Goal: Task Accomplishment & Management: Use online tool/utility

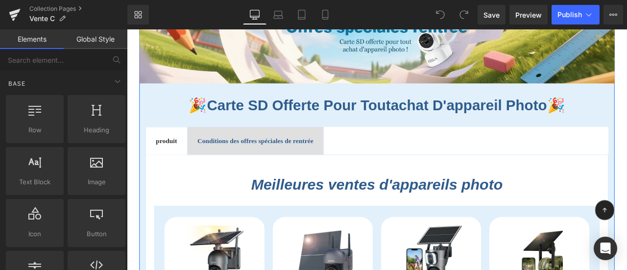
scroll to position [196, 0]
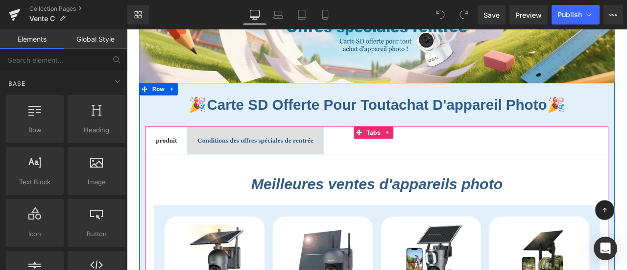
click at [308, 158] on b "Conditions des offres spéciales de rentrée" at bounding box center [280, 161] width 138 height 8
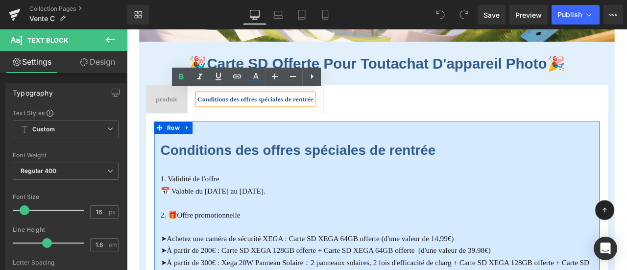
scroll to position [294, 0]
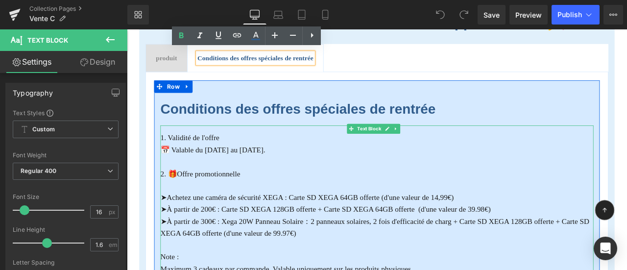
click at [327, 225] on font "➤Achetez une caméra de sécurité XEGA : Carte SD XEGA 64GB offerte (d'une valeur…" at bounding box center [341, 228] width 348 height 10
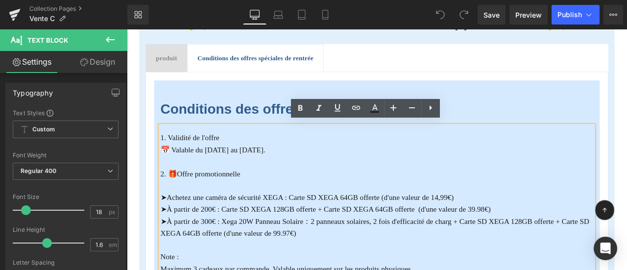
click at [221, 241] on font "➤À partir de 200€ : Carte SD XEGA 128GB offerte + Carte SD XEGA 64GB offerte (d…" at bounding box center [363, 243] width 392 height 10
drag, startPoint x: 216, startPoint y: 239, endPoint x: 224, endPoint y: 239, distance: 7.9
click at [224, 239] on font "➤À partir de 200€ : Carte SD XEGA 128GB offerte + Carte SD XEGA 64GB offerte (d…" at bounding box center [363, 243] width 392 height 10
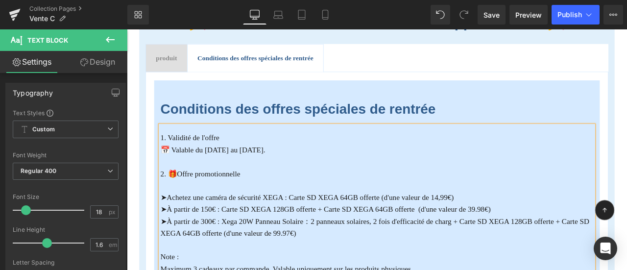
click at [334, 257] on font "➤À partir de 300€ : Xega 20W Panneau Solaire：2 panneaux solaires, 2 fois d'effi…" at bounding box center [421, 264] width 508 height 24
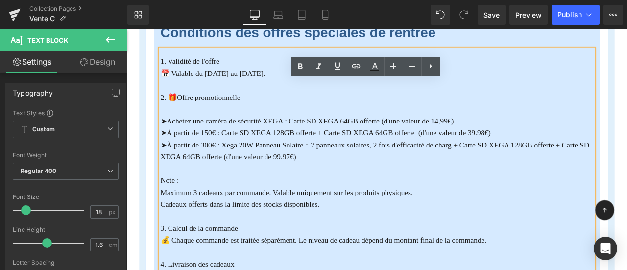
scroll to position [392, 0]
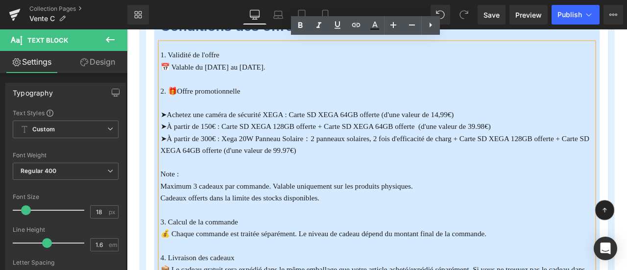
click at [314, 158] on font "➤À partir de 300€ : Xega 20W Panneau Solaire：2 panneaux solaires, 2 fois d'effi…" at bounding box center [421, 166] width 508 height 24
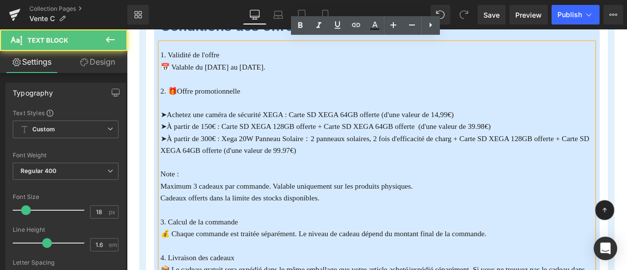
click at [216, 159] on font "➤À partir de 300€ : Xega 20W Panneau Solaire：2 panneaux solaires, 2 fois d'effi…" at bounding box center [421, 166] width 508 height 24
click at [281, 169] on font "➤À partir de 300€ : Xega 20W Panneau Solaire：2 panneaux solaires, 2 fois d'effi…" at bounding box center [421, 166] width 508 height 24
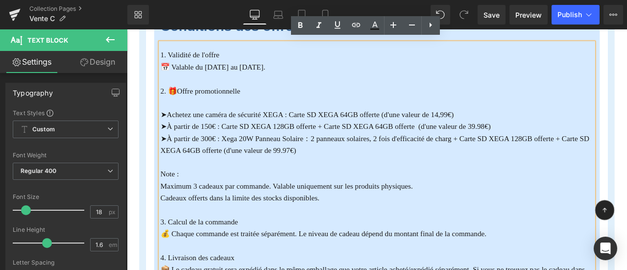
drag, startPoint x: 239, startPoint y: 154, endPoint x: 326, endPoint y: 156, distance: 87.2
click at [326, 156] on font "➤À partir de 300€ : Xega 20W Panneau Solaire：2 panneaux solaires, 2 fois d'effi…" at bounding box center [421, 166] width 508 height 24
click at [381, 157] on font "➤À partir de 300€ : Xega 20W Panneau Solaire：2 panneaux solaires, 2 fois d'effi…" at bounding box center [421, 166] width 508 height 24
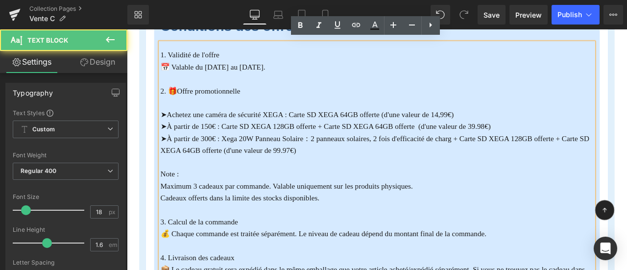
click at [420, 155] on font "➤À partir de 300€ : Xega 20W Panneau Solaire：2 panneaux solaires, 2 fois d'effi…" at bounding box center [421, 166] width 508 height 24
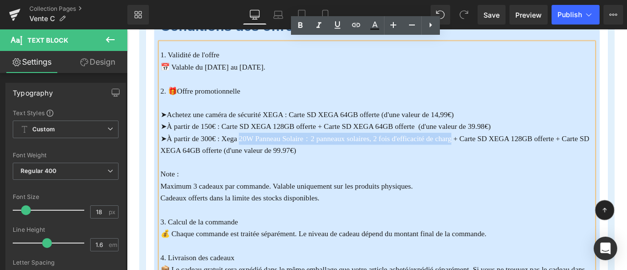
drag, startPoint x: 513, startPoint y: 156, endPoint x: 262, endPoint y: 154, distance: 250.4
click at [262, 154] on font "➤À partir de 300€ : Xega 20W Panneau Solaire：2 panneaux solaires, 2 fois d'effi…" at bounding box center [421, 166] width 508 height 24
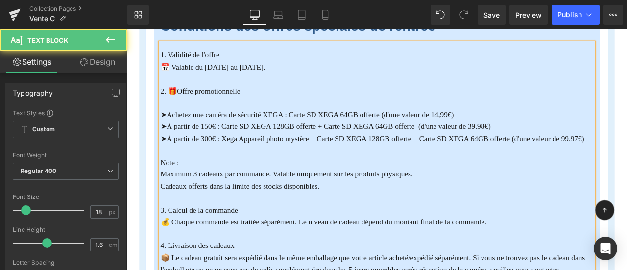
click at [483, 155] on font "➤À partir de 300€ : Xega Appareil photo mystère + Carte SD XEGA 128GB offerte +…" at bounding box center [418, 159] width 502 height 10
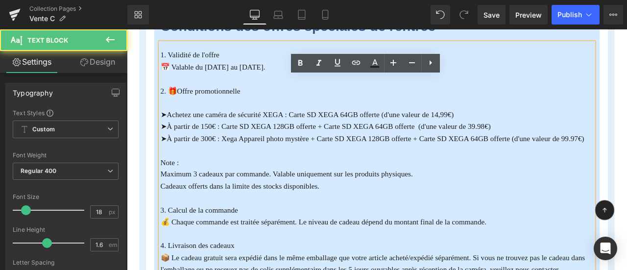
click at [604, 168] on p at bounding box center [424, 173] width 514 height 14
click at [626, 156] on font "➤À partir de 300€ : Xega Appareil photo mystère + Carte SD XEGA 128GB offerte +…" at bounding box center [418, 159] width 502 height 10
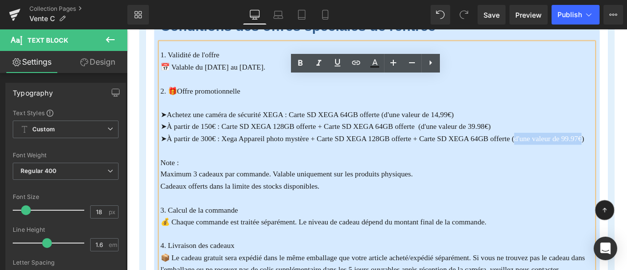
drag, startPoint x: 596, startPoint y: 152, endPoint x: 667, endPoint y: 158, distance: 71.3
click at [627, 158] on font "➤À partir de 300€ : Xega Appareil photo mystère + Carte SD XEGA 128GB offerte +…" at bounding box center [418, 159] width 502 height 10
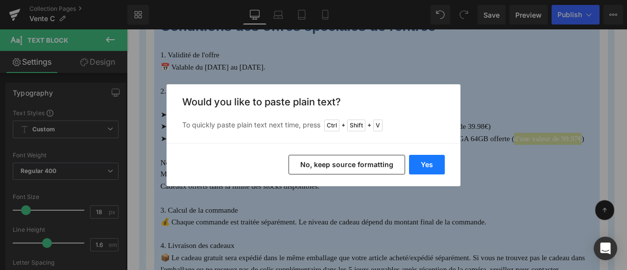
click at [434, 165] on button "Yes" at bounding box center [427, 165] width 36 height 20
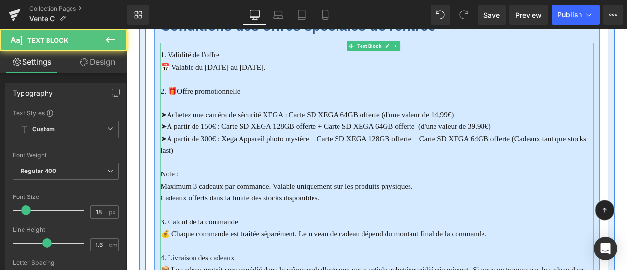
click at [428, 215] on font "Maximum 3 cadeaux par commande. Valable uniquement sur les produits physiques." at bounding box center [316, 215] width 299 height 10
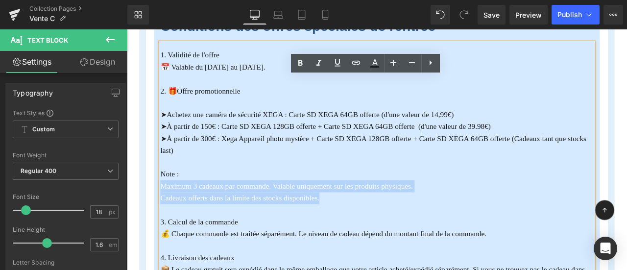
drag, startPoint x: 410, startPoint y: 227, endPoint x: 145, endPoint y: 206, distance: 265.4
click at [145, 206] on div "🎉 Carte SD offerte pour toutachat d'appareil photo 🎉 Heading produit Text Block…" at bounding box center [424, 166] width 564 height 539
copy div "Maximum 3 cadeaux par commande. Valable uniquement sur les produits physiques. …"
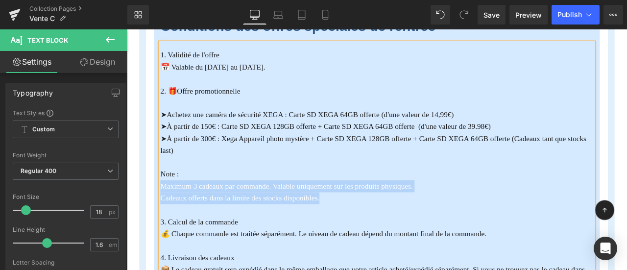
click at [377, 213] on font "Maximum 3 cadeaux par commande. Valable uniquement sur les produits physiques." at bounding box center [316, 215] width 299 height 10
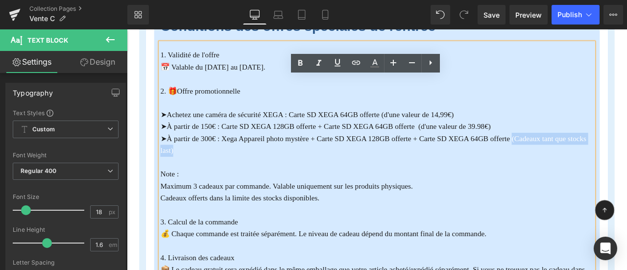
drag, startPoint x: 585, startPoint y: 154, endPoint x: 259, endPoint y: 175, distance: 326.6
click at [259, 175] on p "➤À partir de 300€ : Xega Appareil photo mystère + Carte SD XEGA 128GB offerte +…" at bounding box center [424, 166] width 514 height 28
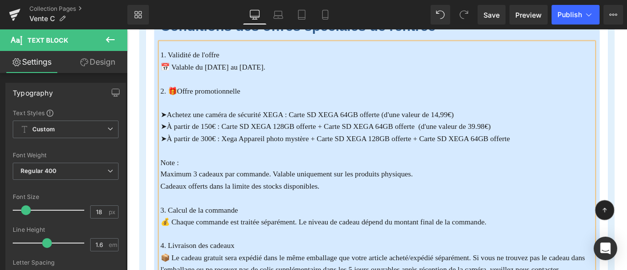
click at [253, 173] on p at bounding box center [424, 173] width 514 height 14
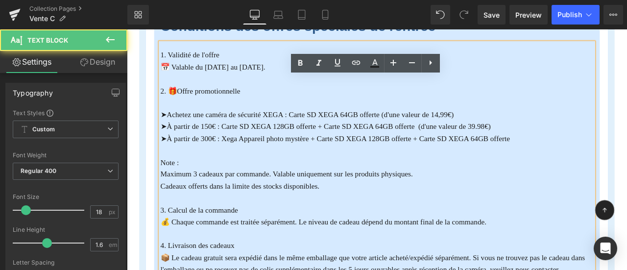
click at [607, 158] on p "➤À partir de 300€ : Xega Appareil photo mystère + Carte SD XEGA 128GB offerte +…" at bounding box center [424, 159] width 514 height 14
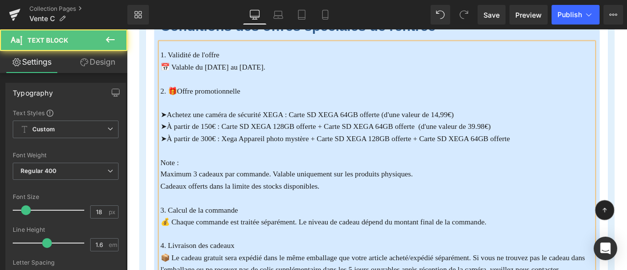
click at [574, 170] on p at bounding box center [424, 173] width 514 height 14
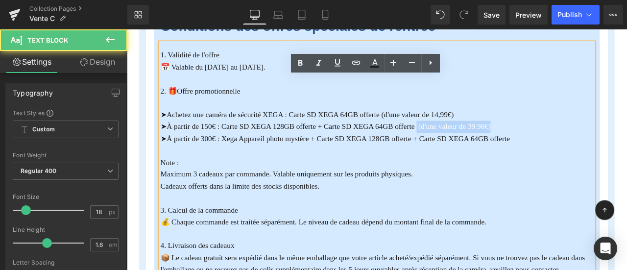
drag, startPoint x: 470, startPoint y: 143, endPoint x: 583, endPoint y: 142, distance: 113.2
click at [583, 142] on p "➤À partir de 150€ : Carte SD XEGA 128GB offerte + Carte SD XEGA 64GB offerte (d…" at bounding box center [424, 145] width 514 height 14
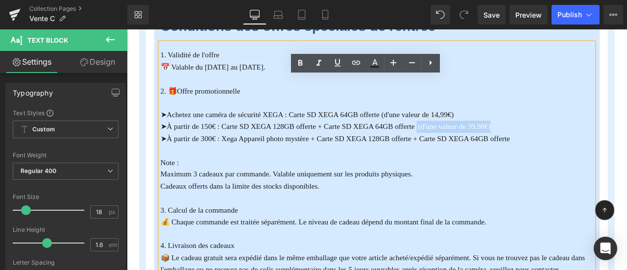
copy font "(d'une valeur de 39.98€)"
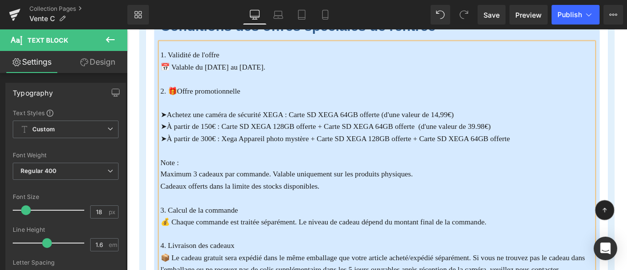
click at [609, 152] on p "➤À partir de 300€ : Xega Appareil photo mystère + Carte SD XEGA 128GB offerte +…" at bounding box center [424, 159] width 514 height 14
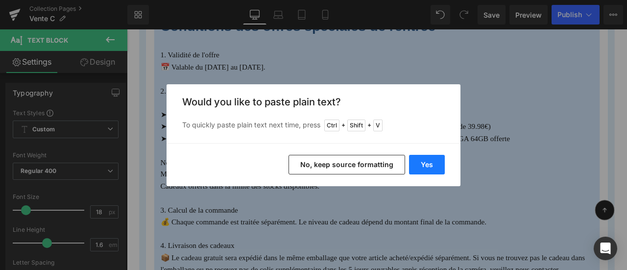
click at [428, 165] on button "Yes" at bounding box center [427, 165] width 36 height 20
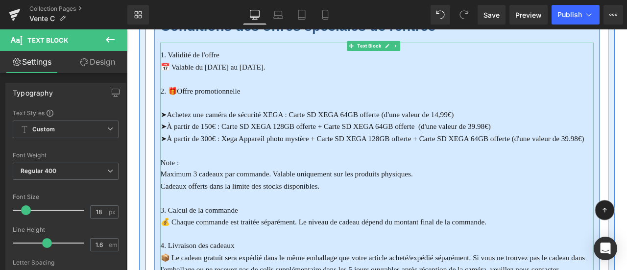
click at [627, 155] on font "➤À partir de 300€ : Xega Appareil photo mystère + Carte SD XEGA 128GB offerte +…" at bounding box center [418, 159] width 502 height 10
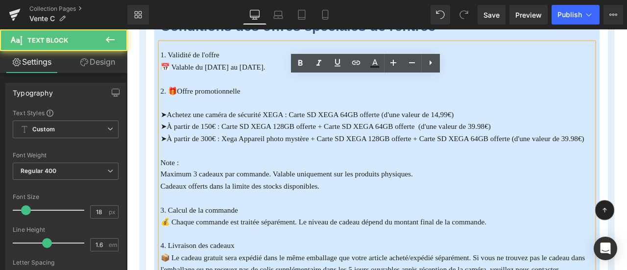
drag, startPoint x: 526, startPoint y: 161, endPoint x: 570, endPoint y: 161, distance: 44.1
click at [526, 161] on p "➤À partir de 300€ : Xega Appareil photo mystère + Carte SD XEGA 128GB offerte +…" at bounding box center [424, 159] width 514 height 14
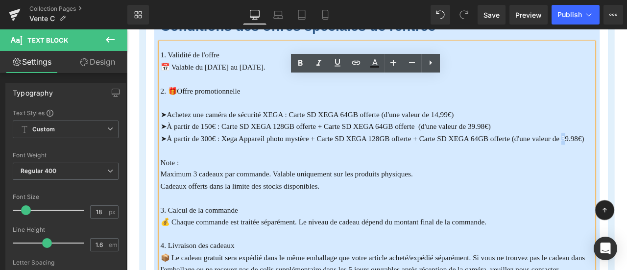
click at [627, 156] on font "➤À partir de 300€ : Xega Appareil photo mystère + Carte SD XEGA 128GB offerte +…" at bounding box center [418, 159] width 502 height 10
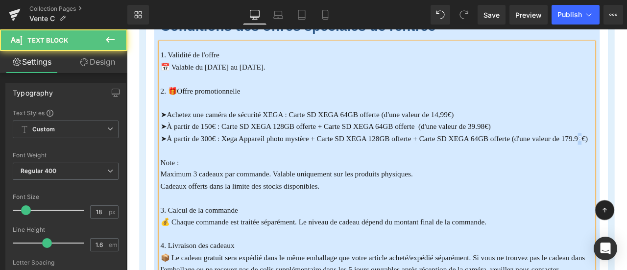
click at [189, 164] on font "➤À partir de 300€ : Xega Appareil photo mystère + Carte SD XEGA 128GB offerte +…" at bounding box center [420, 159] width 507 height 10
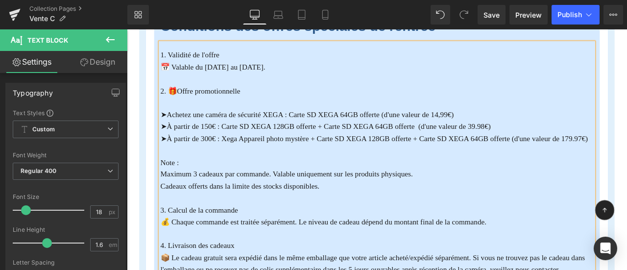
click at [318, 180] on p at bounding box center [424, 173] width 514 height 14
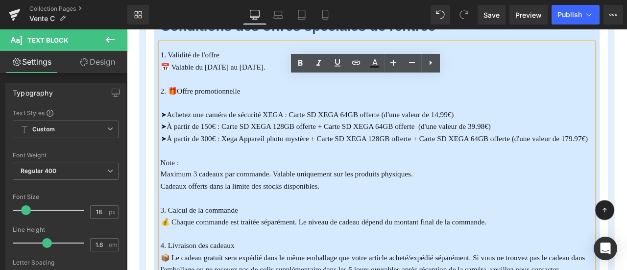
click at [419, 221] on p "Cadeaux offerts dans la limite des stocks disponibles." at bounding box center [424, 215] width 514 height 14
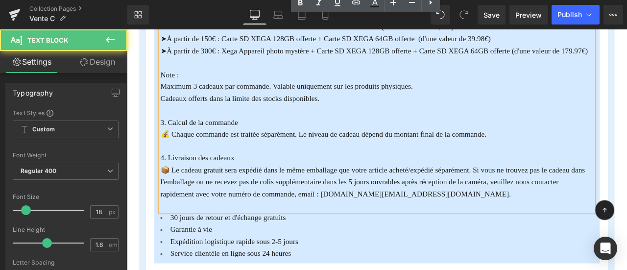
scroll to position [539, 0]
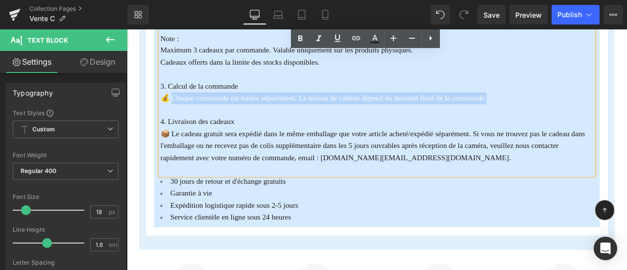
drag, startPoint x: 567, startPoint y: 117, endPoint x: 183, endPoint y: 122, distance: 384.7
click at [183, 118] on p "💰 Chaque commande est traitée séparément. Le niveau de cadeau dépend du montant…" at bounding box center [424, 111] width 514 height 14
copy font "haque commande est traitée séparément. Le niveau de cadeau dépend du montant fi…"
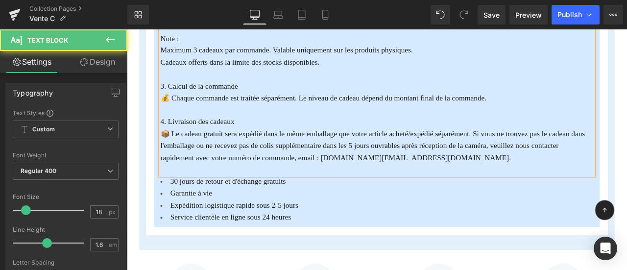
click at [439, 177] on font "📦 Le cadeau gratuit sera expédié dans le même emballage que votre article achet…" at bounding box center [418, 167] width 503 height 38
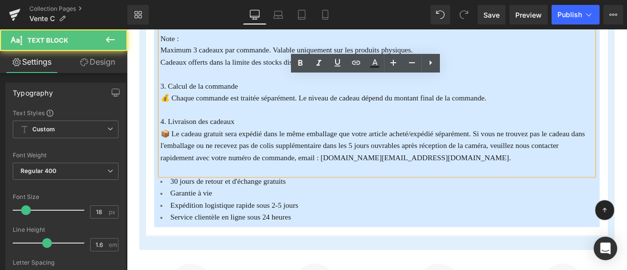
click at [429, 270] on div "Conditions des offres spéciales de rentrée Heading 1. Validité de l'offre 📅 Val…" at bounding box center [423, 54] width 549 height 440
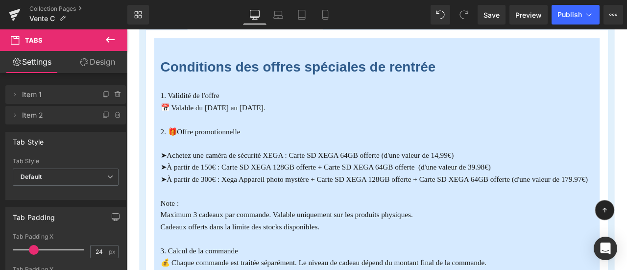
scroll to position [245, 0]
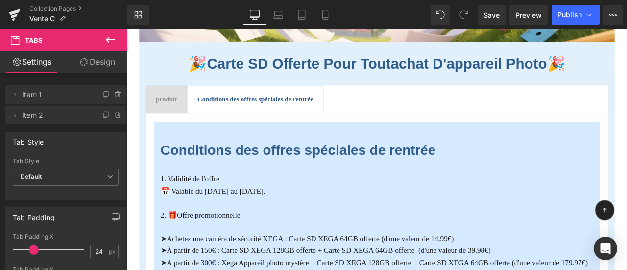
click at [170, 108] on span "produit" at bounding box center [173, 112] width 25 height 8
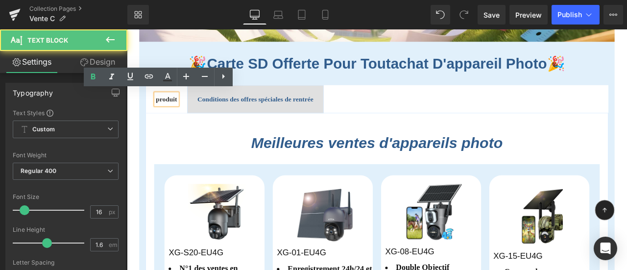
click at [294, 111] on b "Conditions des offres spéciales de rentrée" at bounding box center [280, 112] width 138 height 8
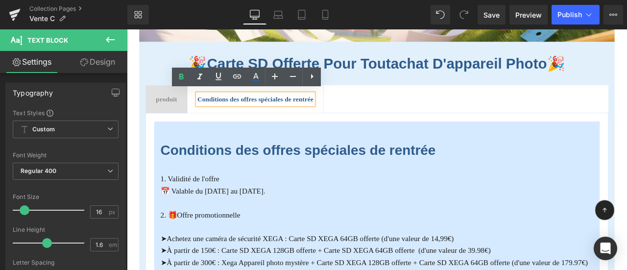
click at [164, 109] on span "produit" at bounding box center [173, 112] width 25 height 8
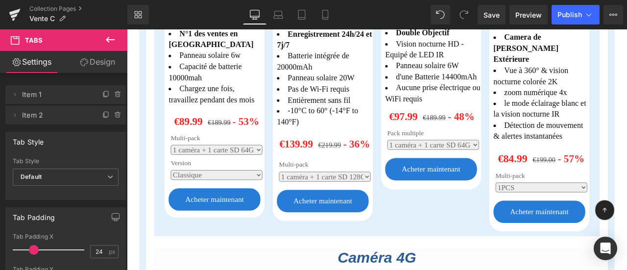
scroll to position [882, 0]
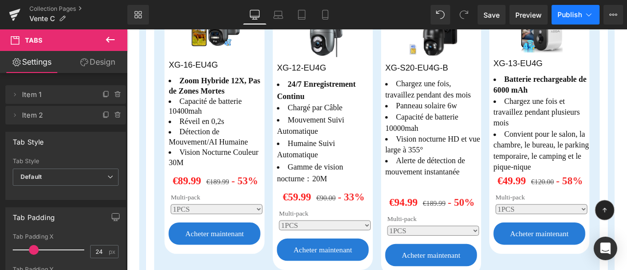
click at [576, 14] on span "Publish" at bounding box center [570, 15] width 25 height 8
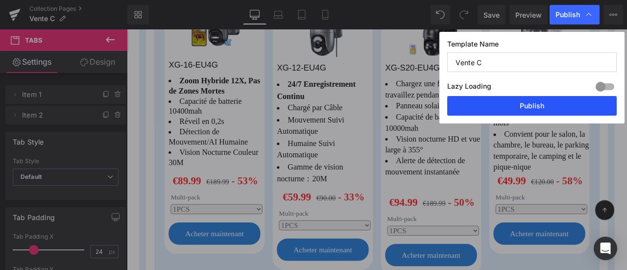
drag, startPoint x: 541, startPoint y: 108, endPoint x: 461, endPoint y: 128, distance: 82.5
click at [541, 108] on button "Publish" at bounding box center [532, 106] width 170 height 20
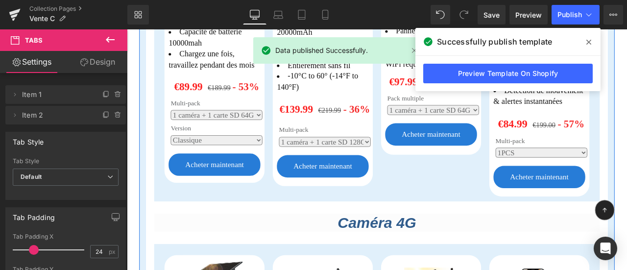
scroll to position [490, 0]
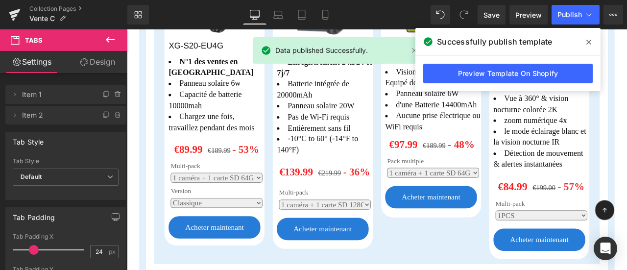
drag, startPoint x: 588, startPoint y: 41, endPoint x: 452, endPoint y: 82, distance: 142.3
click at [588, 41] on icon at bounding box center [589, 42] width 5 height 8
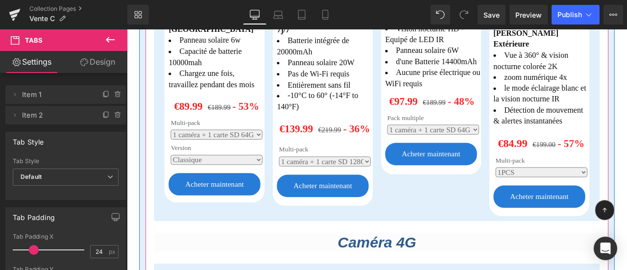
scroll to position [441, 0]
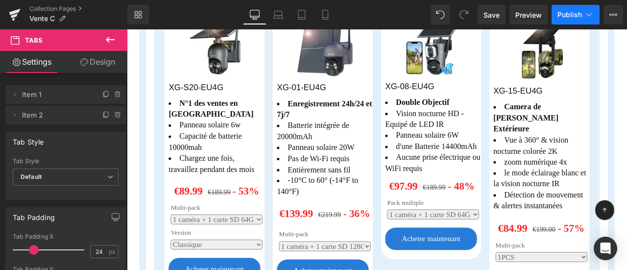
click at [572, 14] on span "Publish" at bounding box center [570, 15] width 25 height 8
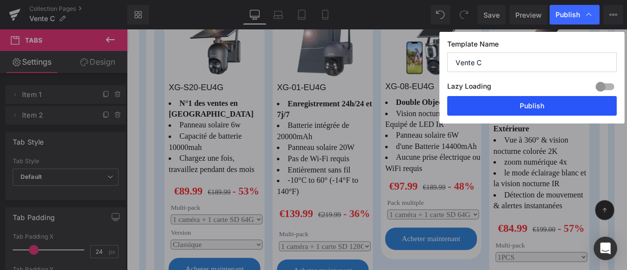
drag, startPoint x: 571, startPoint y: 108, endPoint x: 189, endPoint y: 283, distance: 419.9
click at [571, 108] on button "Publish" at bounding box center [532, 106] width 170 height 20
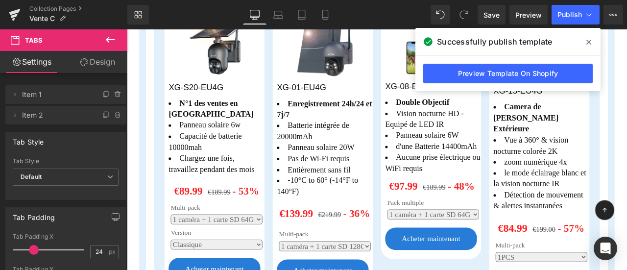
click at [588, 39] on icon at bounding box center [589, 42] width 5 height 8
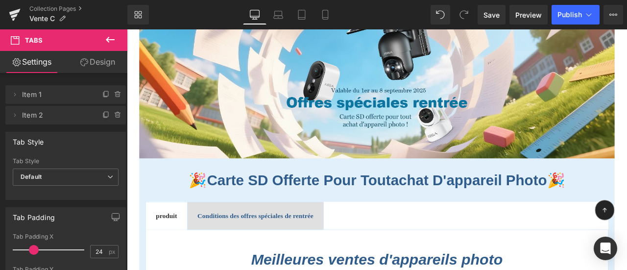
scroll to position [98, 0]
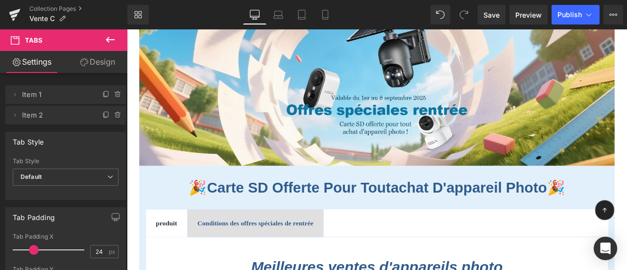
click at [271, 256] on b "Conditions des offres spéciales de rentrée" at bounding box center [280, 259] width 138 height 8
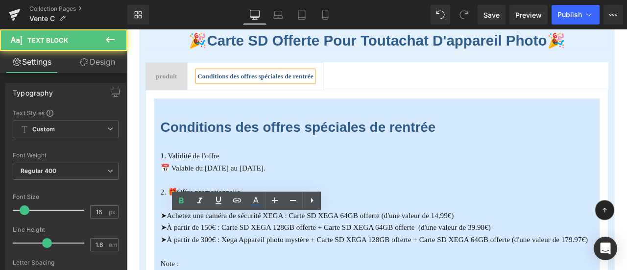
scroll to position [441, 0]
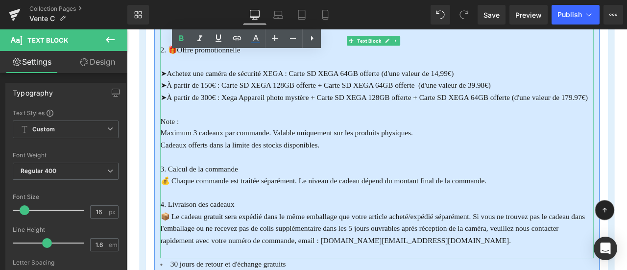
click at [339, 109] on font "➤À partir de 300€ : Xega Appareil photo mystère + Carte SD XEGA 128GB offerte +…" at bounding box center [420, 110] width 507 height 10
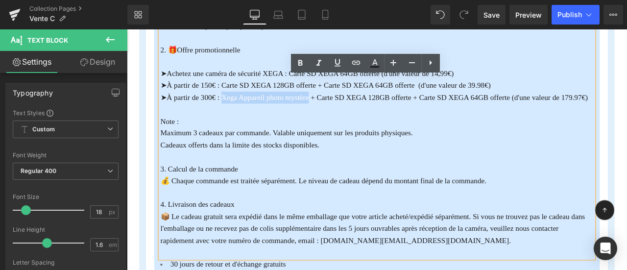
drag, startPoint x: 240, startPoint y: 106, endPoint x: 343, endPoint y: 107, distance: 102.4
click at [343, 107] on font "➤À partir de 300€ : Xega Appareil photo mystère + Carte SD XEGA 128GB offerte +…" at bounding box center [420, 110] width 507 height 10
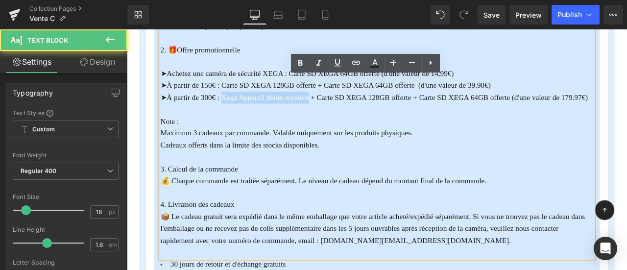
click at [331, 103] on p "➤À partir de 300€ : Xega Appareil photo mystère + Carte SD XEGA 128GB offerte +…" at bounding box center [424, 110] width 514 height 14
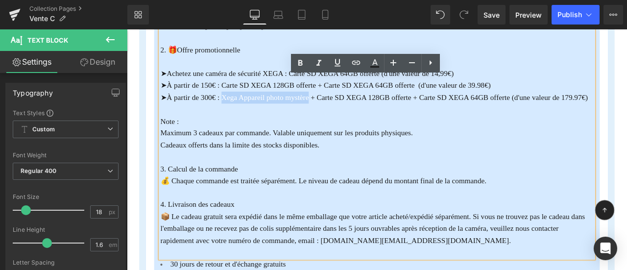
drag, startPoint x: 240, startPoint y: 103, endPoint x: 343, endPoint y: 113, distance: 102.8
click at [343, 113] on p "➤À partir de 300€ : Xega Appareil photo mystère + Carte SD XEGA 128GB offerte +…" at bounding box center [424, 110] width 514 height 14
copy font "Xega Appareil photo mystère"
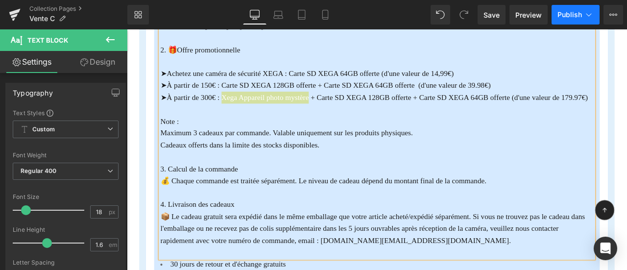
click at [562, 15] on span "Publish" at bounding box center [570, 15] width 25 height 8
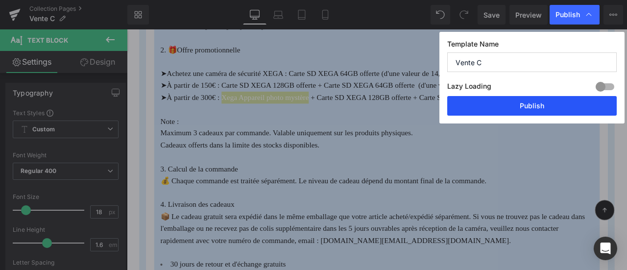
click at [538, 100] on button "Publish" at bounding box center [532, 106] width 170 height 20
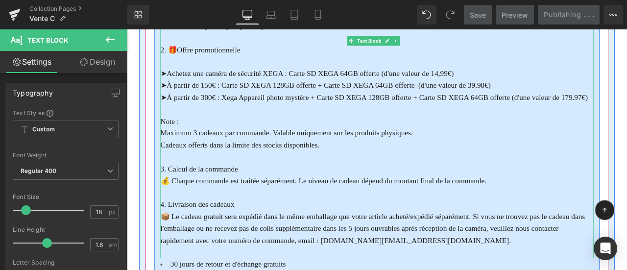
click at [223, 93] on font "➤À partir de 150€ : Carte SD XEGA 128GB offerte + Carte SD XEGA 64GB offerte (d…" at bounding box center [363, 96] width 392 height 10
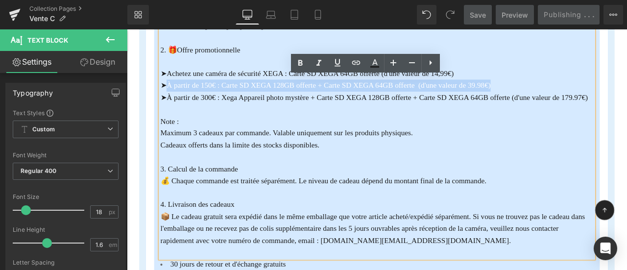
drag, startPoint x: 176, startPoint y: 92, endPoint x: 564, endPoint y: 95, distance: 387.1
click at [564, 95] on p "➤À partir de 150€ : Carte SD XEGA 128GB offerte + Carte SD XEGA 64GB offerte (d…" at bounding box center [424, 96] width 514 height 14
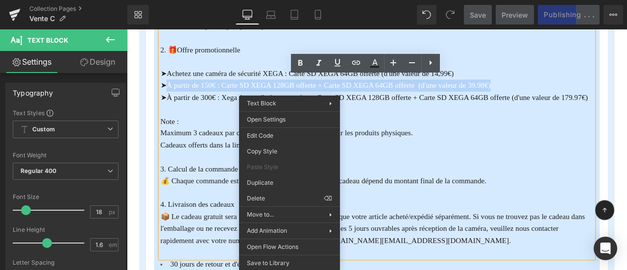
click at [412, 94] on font "➤À partir de 150€ : Carte SD XEGA 128GB offerte + Carte SD XEGA 64GB offerte (d…" at bounding box center [363, 96] width 392 height 10
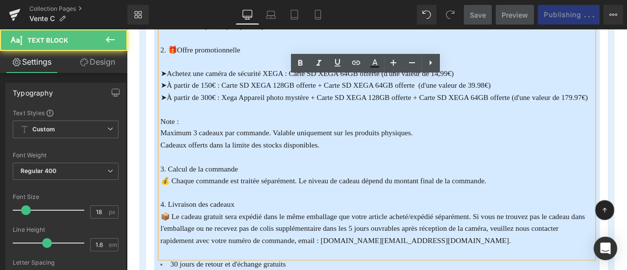
click at [190, 105] on font "➤À partir de 300€ : Xega Appareil photo mystère + Carte SD XEGA 128GB offerte +…" at bounding box center [420, 110] width 507 height 10
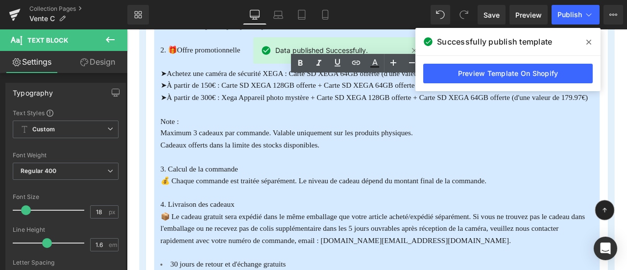
click at [592, 40] on span at bounding box center [589, 42] width 16 height 16
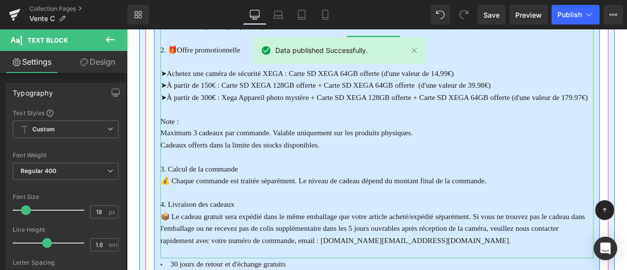
click at [240, 111] on p "➤À partir de 300€ : Xega Appareil photo mystère + Carte SD XEGA 128GB offerte +…" at bounding box center [424, 110] width 514 height 14
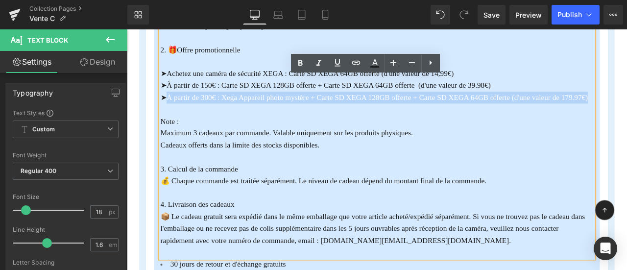
drag, startPoint x: 176, startPoint y: 104, endPoint x: 210, endPoint y: 119, distance: 36.6
click at [210, 117] on p "➤À partir de 300€ : Xega Appareil photo mystère + Carte SD XEGA 128GB offerte +…" at bounding box center [424, 110] width 514 height 14
copy font "À partir de 300€ : Xega Appareil photo mystère + Carte SD XEGA 128GB offerte + …"
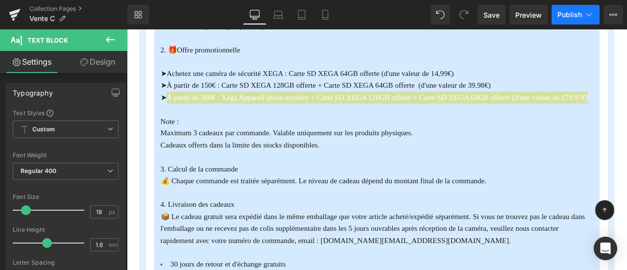
click at [562, 13] on span "Publish" at bounding box center [570, 15] width 25 height 8
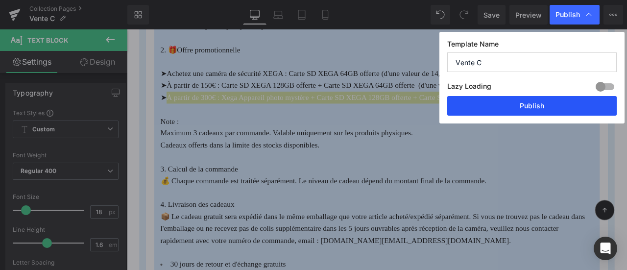
click at [567, 108] on button "Publish" at bounding box center [532, 106] width 170 height 20
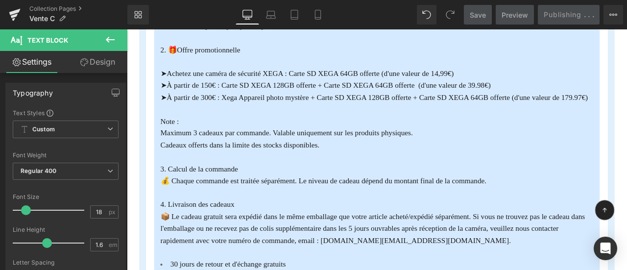
scroll to position [245, 0]
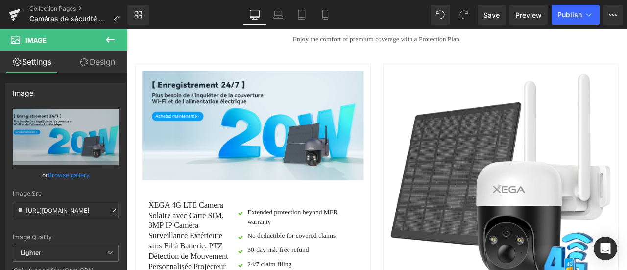
scroll to position [2224, 0]
